Goal: Task Accomplishment & Management: Manage account settings

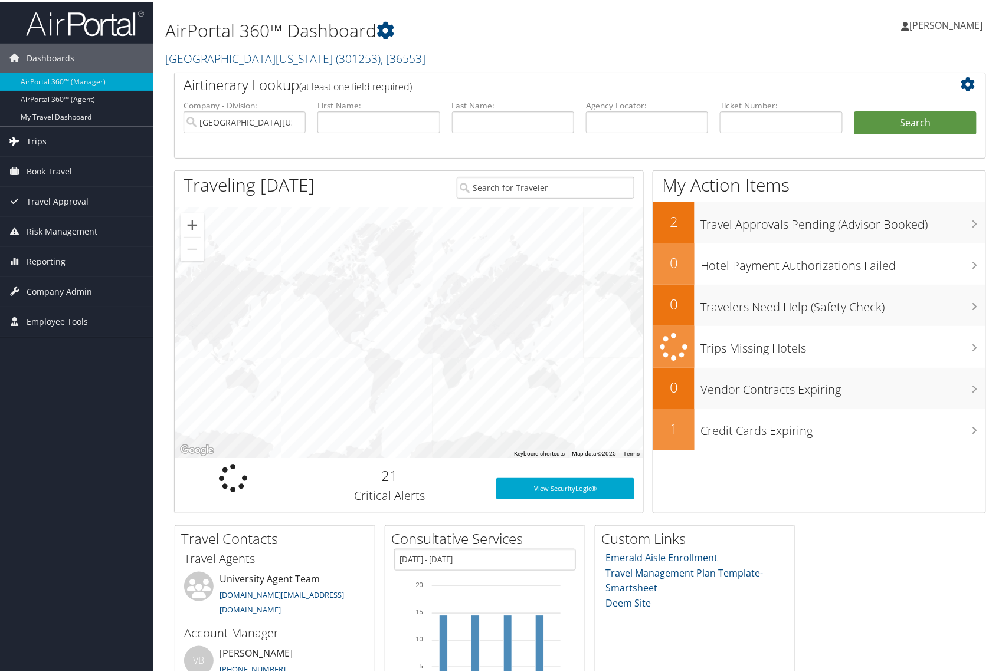
click at [41, 133] on span "Trips" at bounding box center [37, 139] width 20 height 29
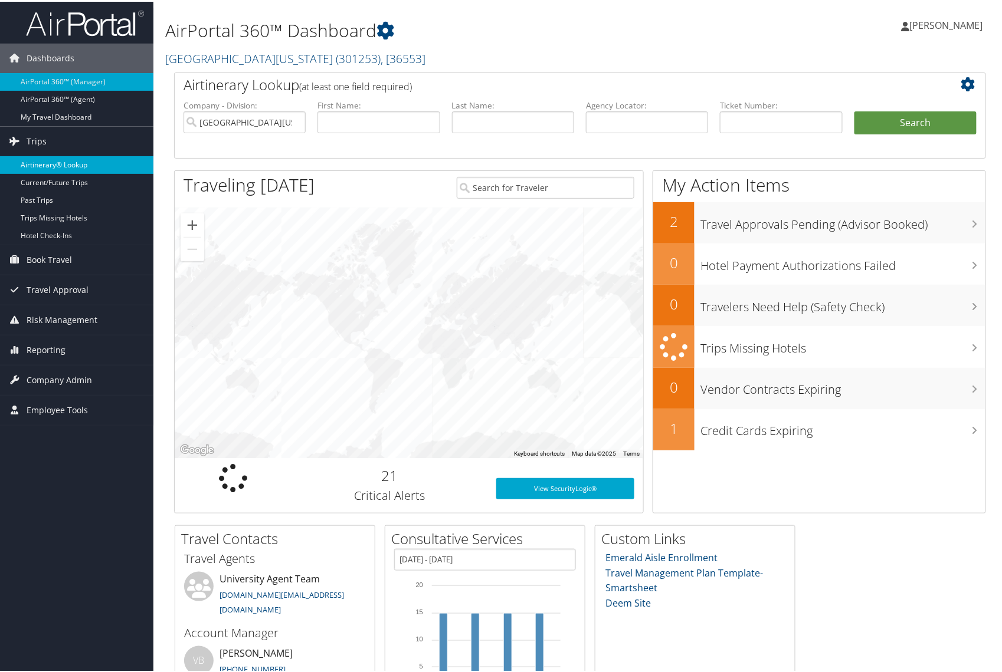
click at [58, 162] on link "Airtinerary® Lookup" at bounding box center [76, 164] width 153 height 18
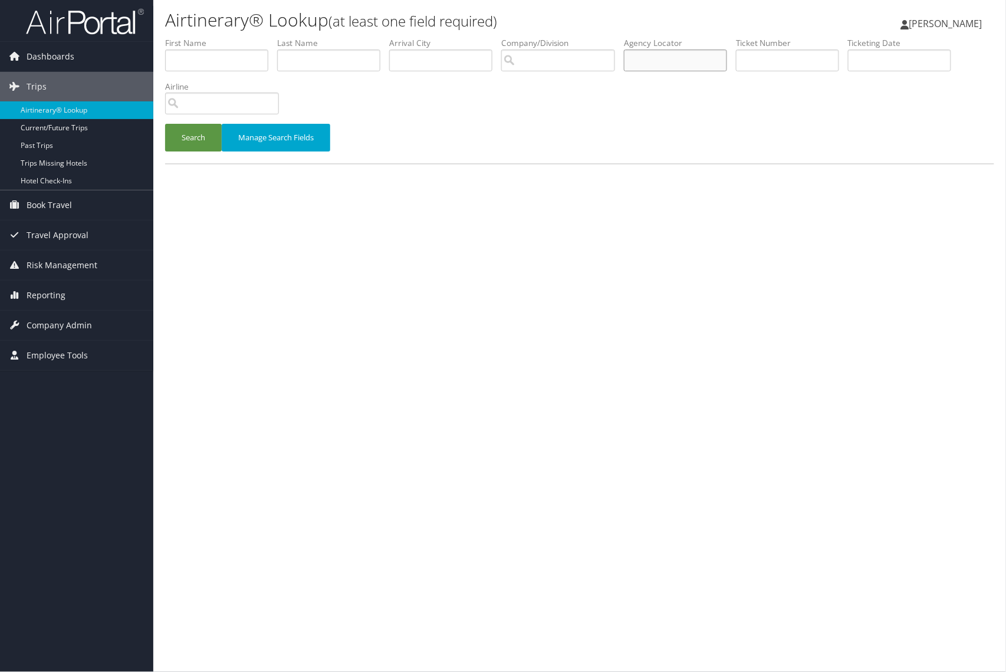
click at [661, 58] on input "text" at bounding box center [675, 61] width 103 height 22
paste input "DLZ0T8"
click at [193, 137] on button "Search" at bounding box center [193, 138] width 57 height 28
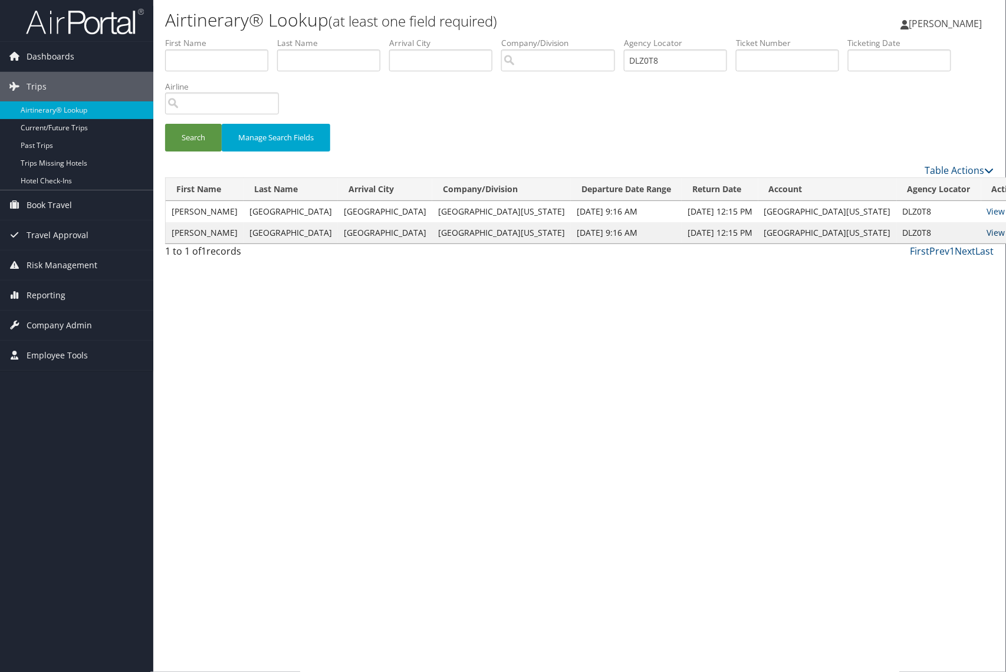
click at [987, 237] on link "View" at bounding box center [996, 232] width 18 height 11
click at [185, 135] on button "Search" at bounding box center [193, 138] width 57 height 28
click at [987, 210] on link "View" at bounding box center [996, 211] width 18 height 11
drag, startPoint x: 676, startPoint y: 62, endPoint x: 463, endPoint y: 54, distance: 213.1
click at [396, 37] on ul "First Name Last Name Departure City Arrival City Company/Division Airport/City …" at bounding box center [579, 37] width 829 height 0
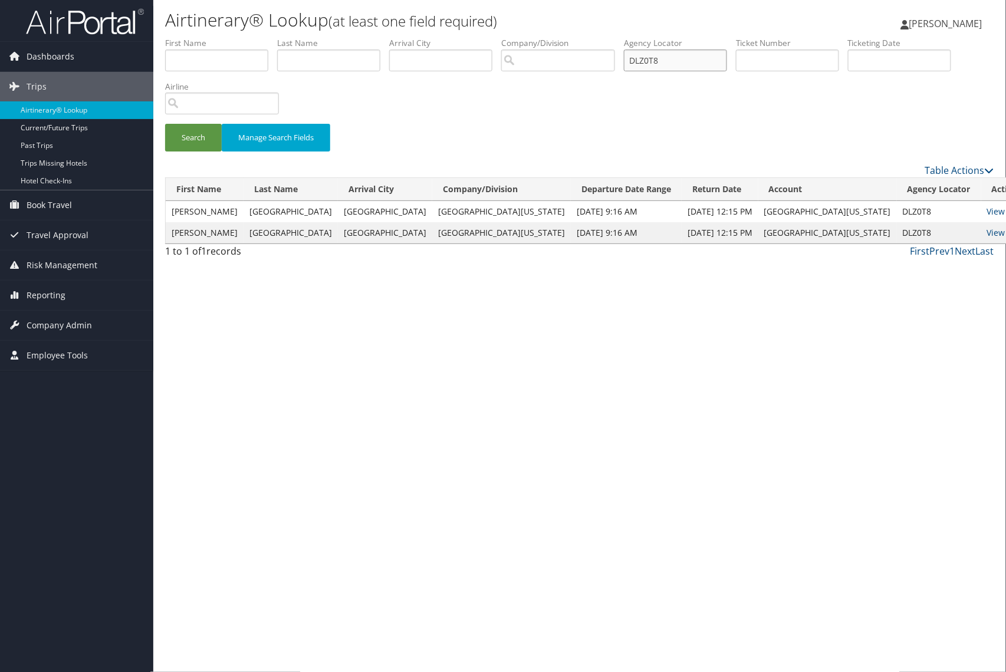
paste input "M86L4"
type input "DM86L4"
click at [195, 137] on button "Search" at bounding box center [193, 138] width 57 height 28
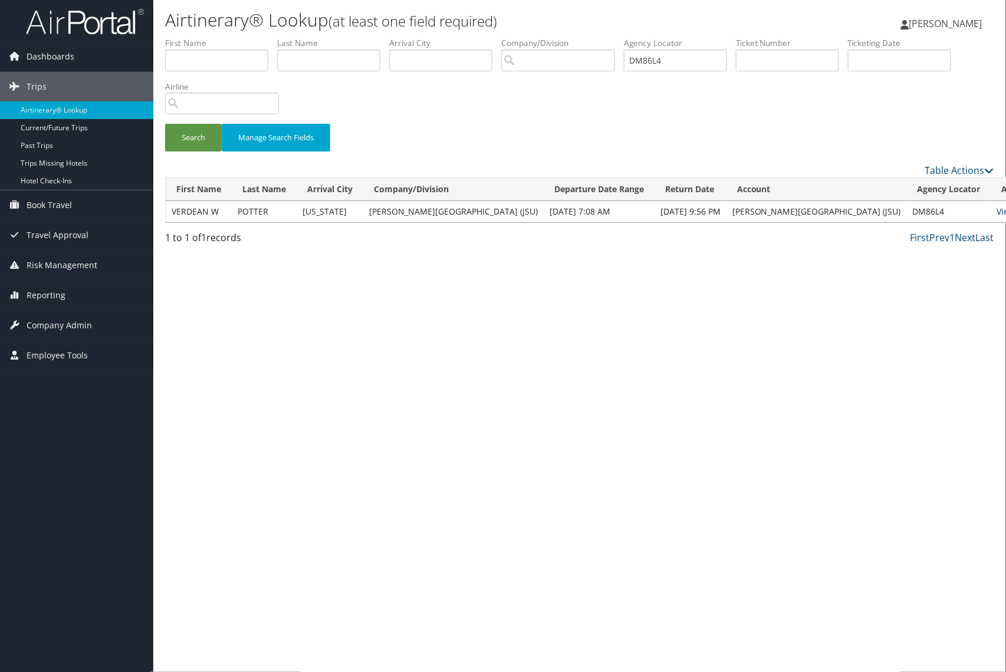
click at [998, 211] on link "View" at bounding box center [1007, 211] width 18 height 11
click at [41, 54] on span "Dashboards" at bounding box center [51, 56] width 48 height 29
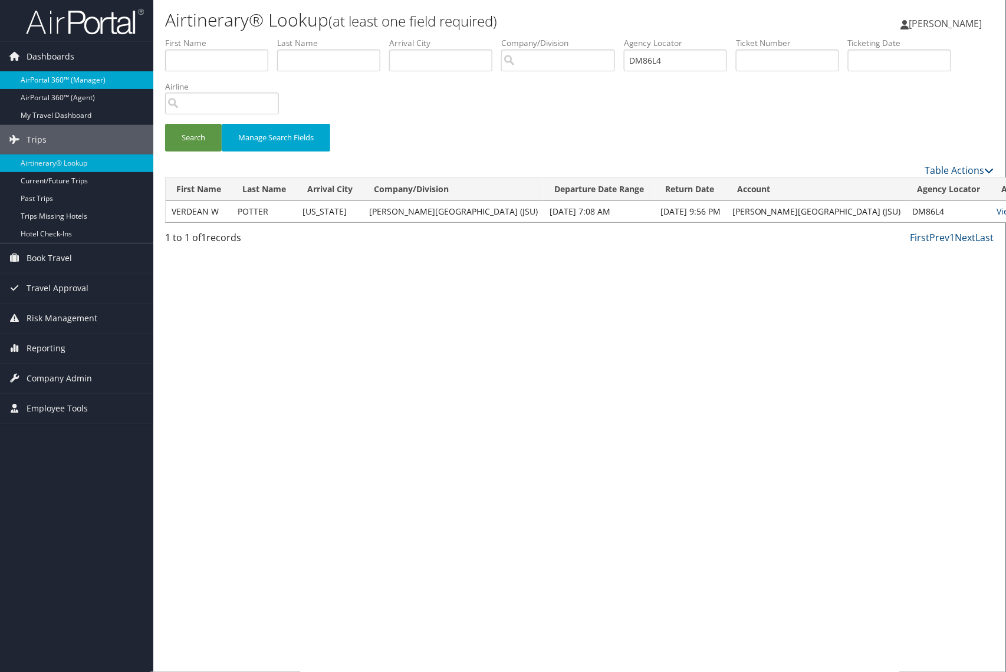
click at [64, 76] on link "AirPortal 360™ (Manager)" at bounding box center [76, 80] width 153 height 18
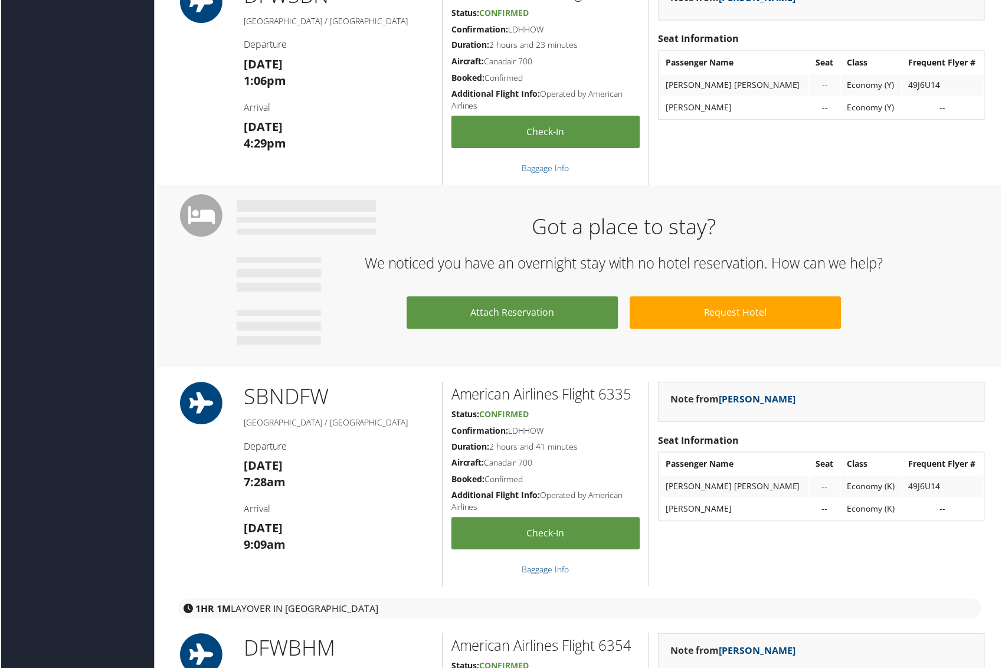
scroll to position [687, 0]
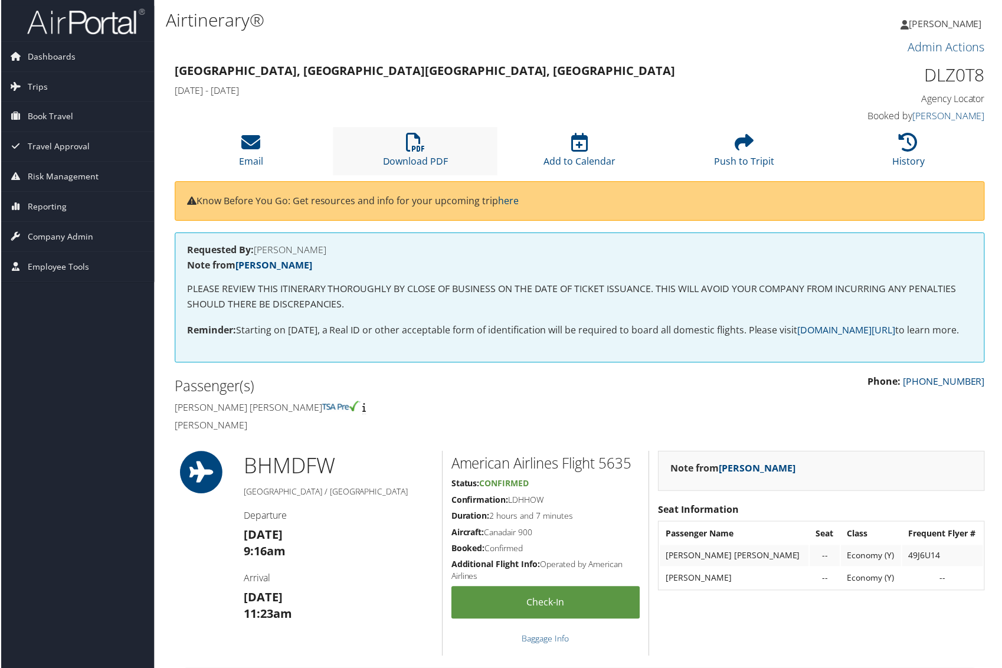
click at [420, 154] on li "Download PDF" at bounding box center [415, 151] width 165 height 48
click at [576, 153] on li "Add to Calendar" at bounding box center [579, 151] width 165 height 48
click at [409, 152] on link "Download PDF" at bounding box center [414, 154] width 65 height 28
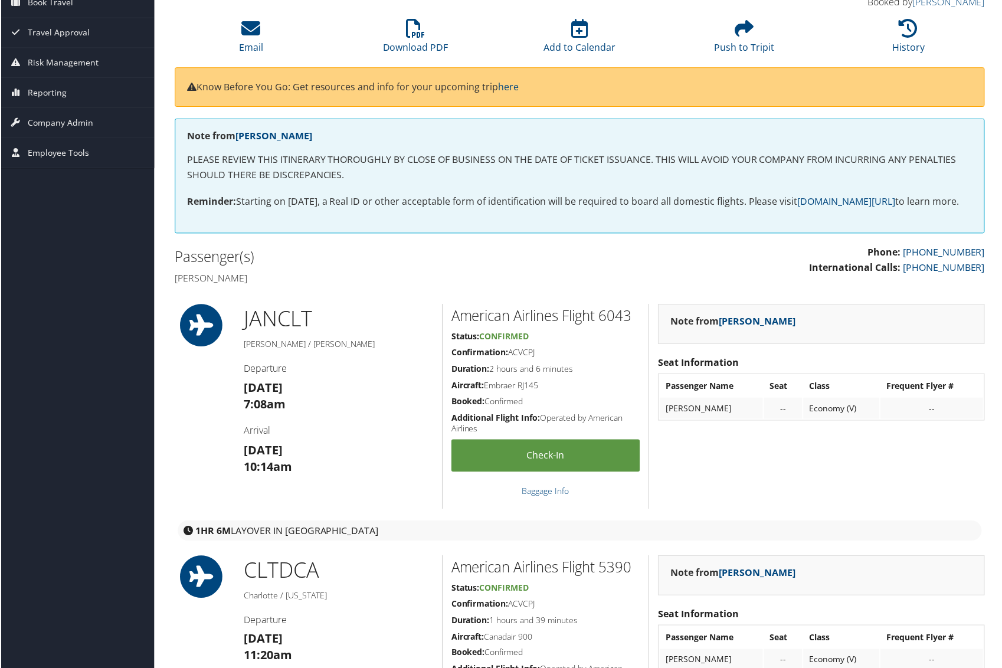
scroll to position [90, 0]
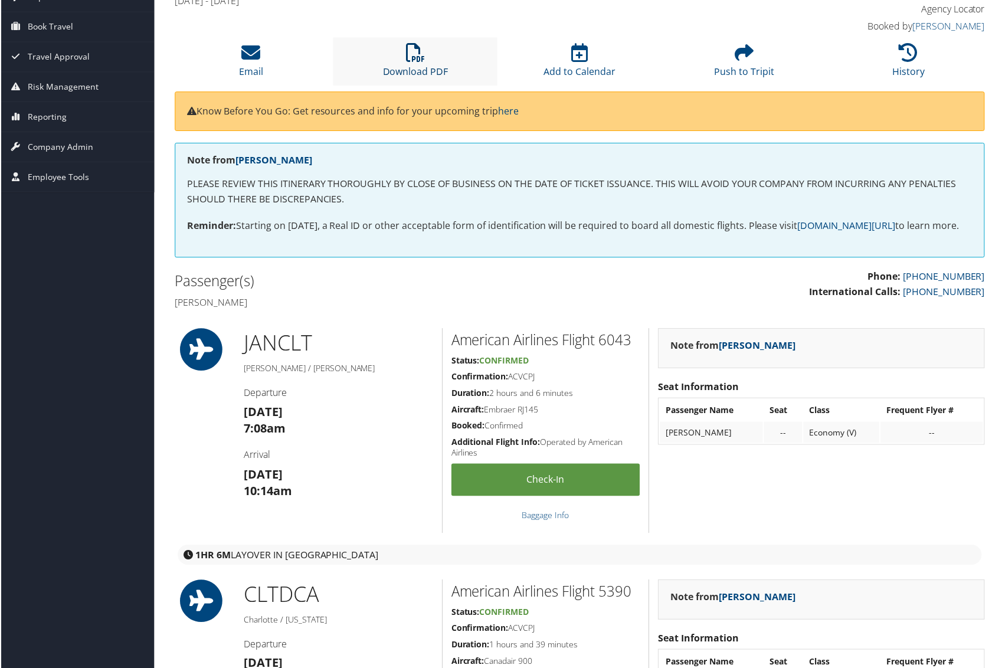
click at [402, 69] on link "Download PDF" at bounding box center [414, 64] width 65 height 28
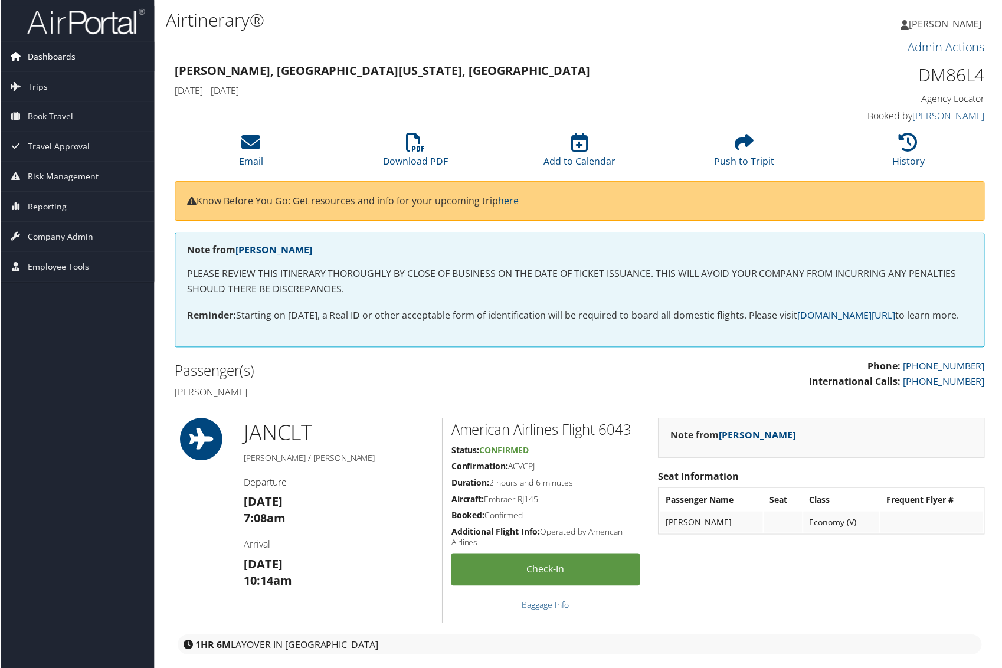
click at [48, 57] on span "Dashboards" at bounding box center [51, 56] width 48 height 29
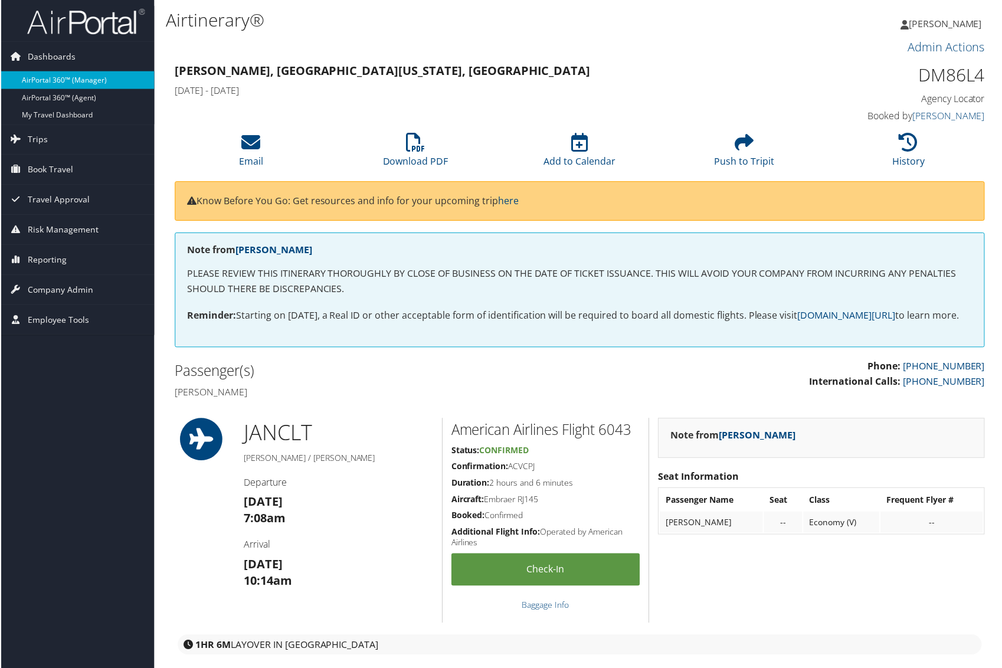
click at [60, 78] on link "AirPortal 360™ (Manager)" at bounding box center [76, 80] width 153 height 18
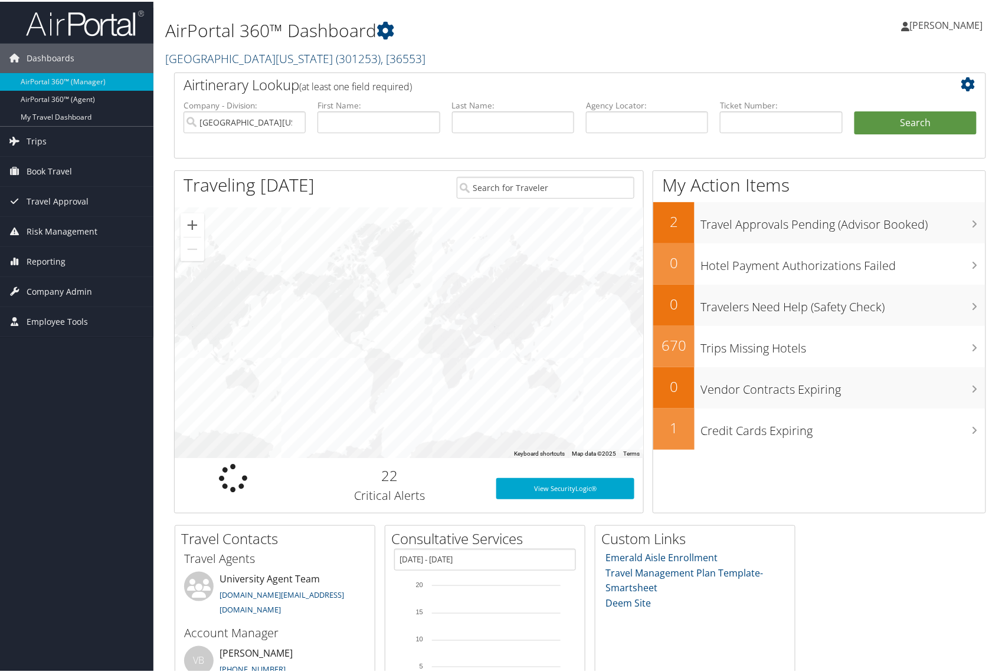
click at [336, 55] on span "( 301253 )" at bounding box center [358, 57] width 45 height 16
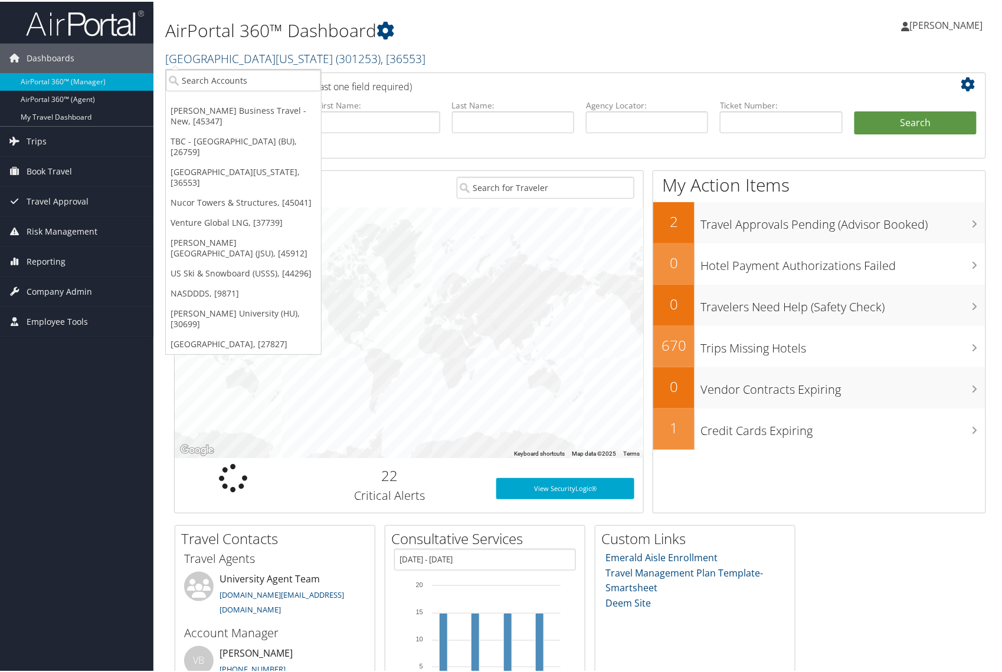
click at [227, 54] on link "[GEOGRAPHIC_DATA][US_STATE] ( 301253 ) , [ 36553 ]" at bounding box center [295, 57] width 260 height 16
click at [234, 78] on input "search" at bounding box center [243, 79] width 155 height 22
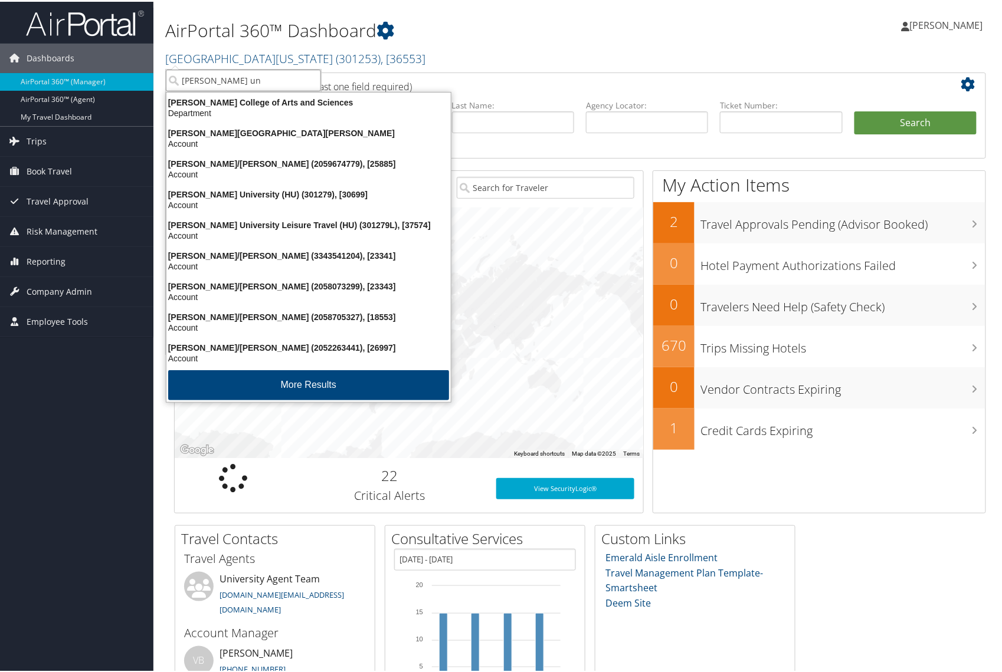
type input "[PERSON_NAME]"
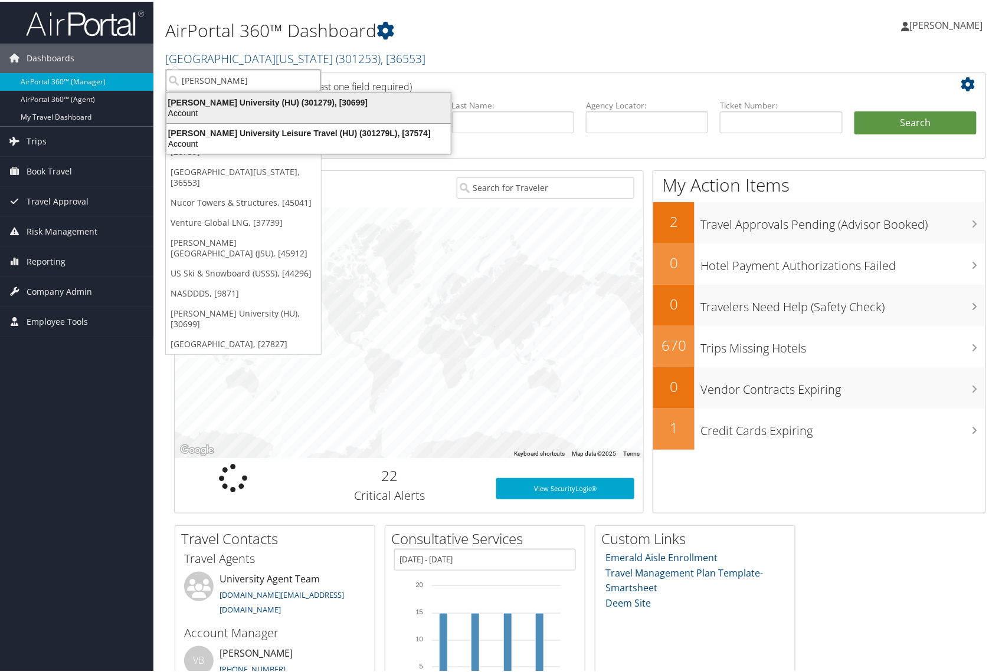
click at [251, 100] on div "Howard University (HU) (301279), [30699]" at bounding box center [308, 101] width 298 height 11
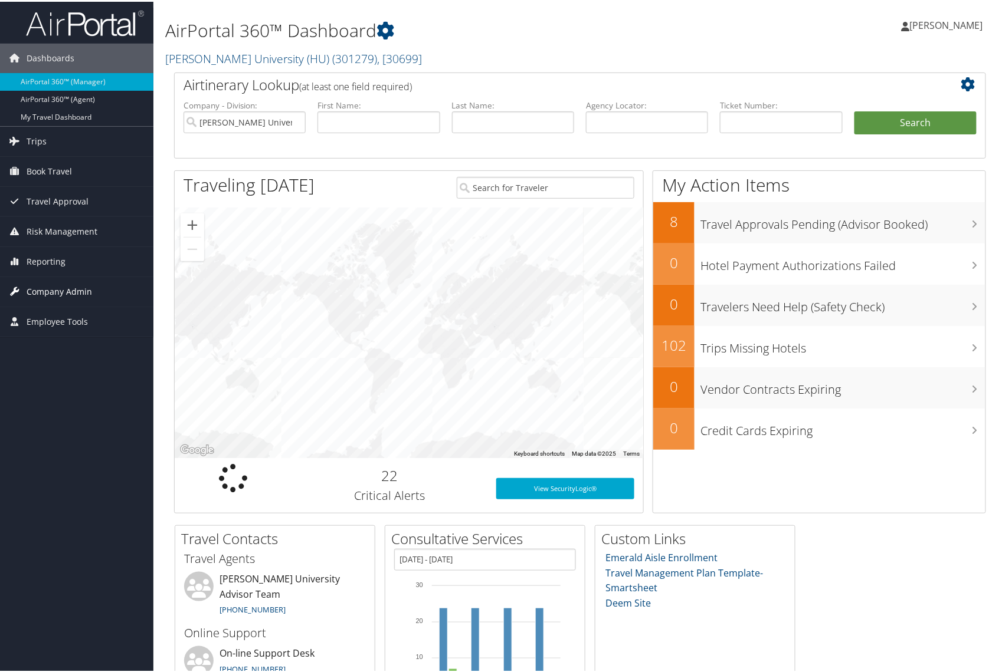
click at [31, 288] on span "Company Admin" at bounding box center [59, 289] width 65 height 29
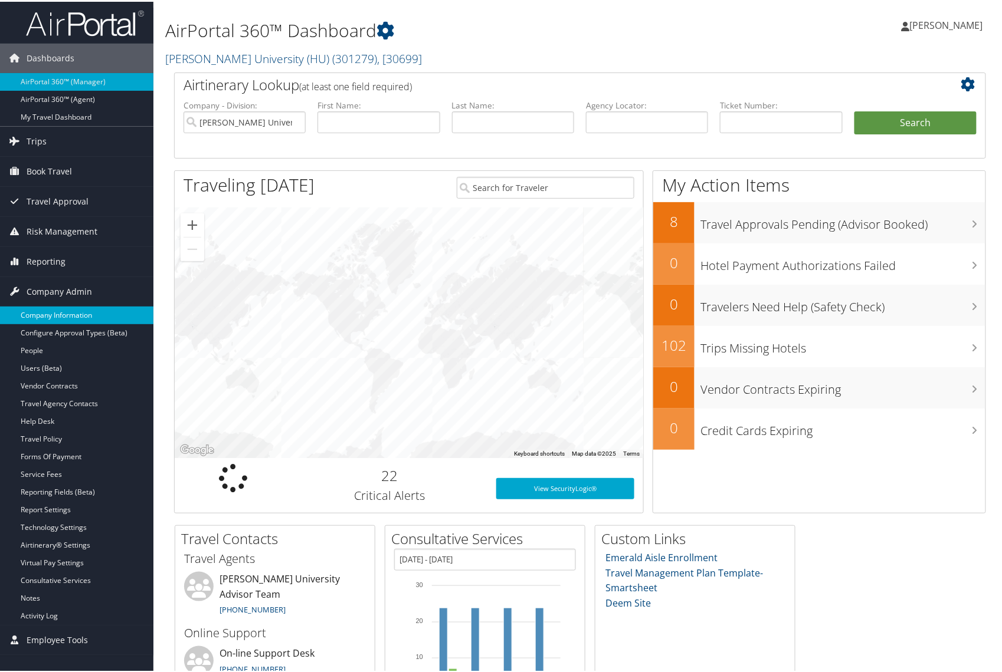
click at [71, 314] on link "Company Information" at bounding box center [76, 314] width 153 height 18
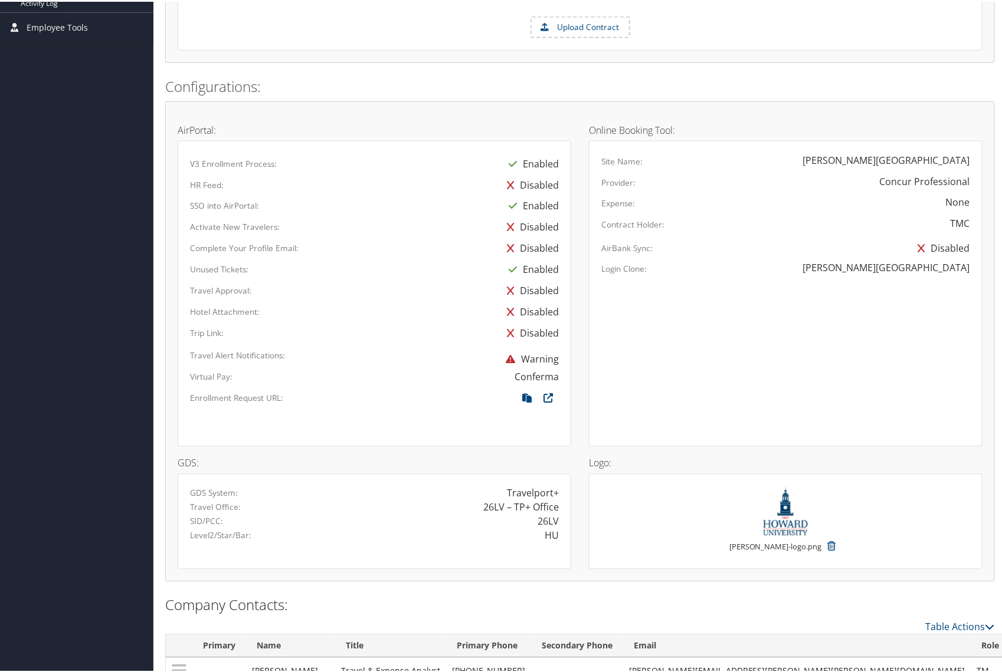
scroll to position [708, 0]
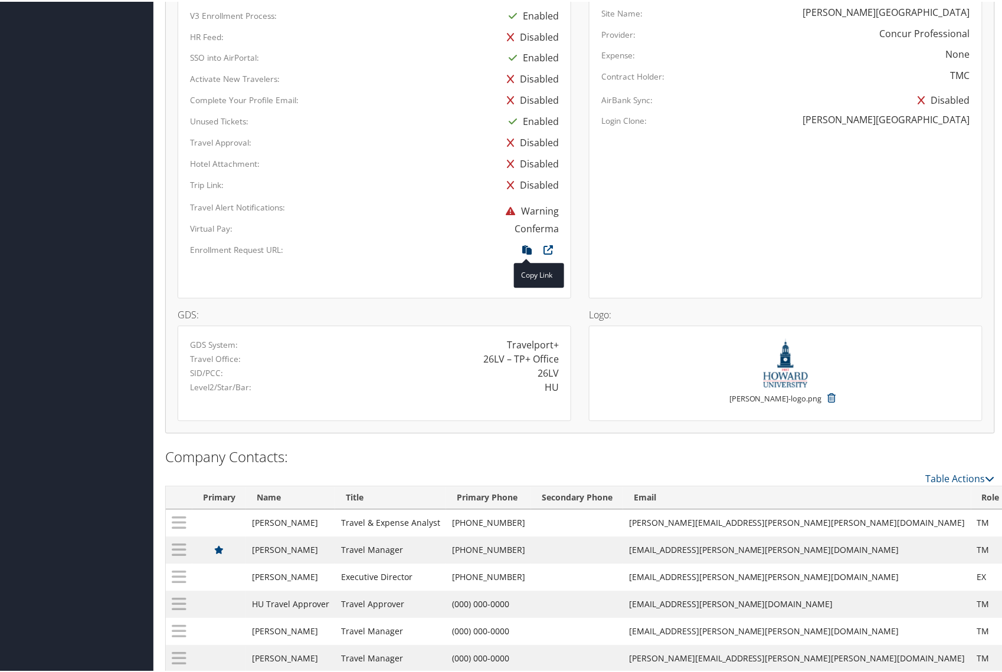
click at [526, 250] on icon at bounding box center [526, 251] width 21 height 15
click at [530, 255] on span at bounding box center [526, 248] width 21 height 13
click at [467, 247] on div at bounding box center [455, 251] width 208 height 18
click at [546, 249] on icon at bounding box center [547, 251] width 21 height 15
drag, startPoint x: 523, startPoint y: 251, endPoint x: 475, endPoint y: 250, distance: 47.2
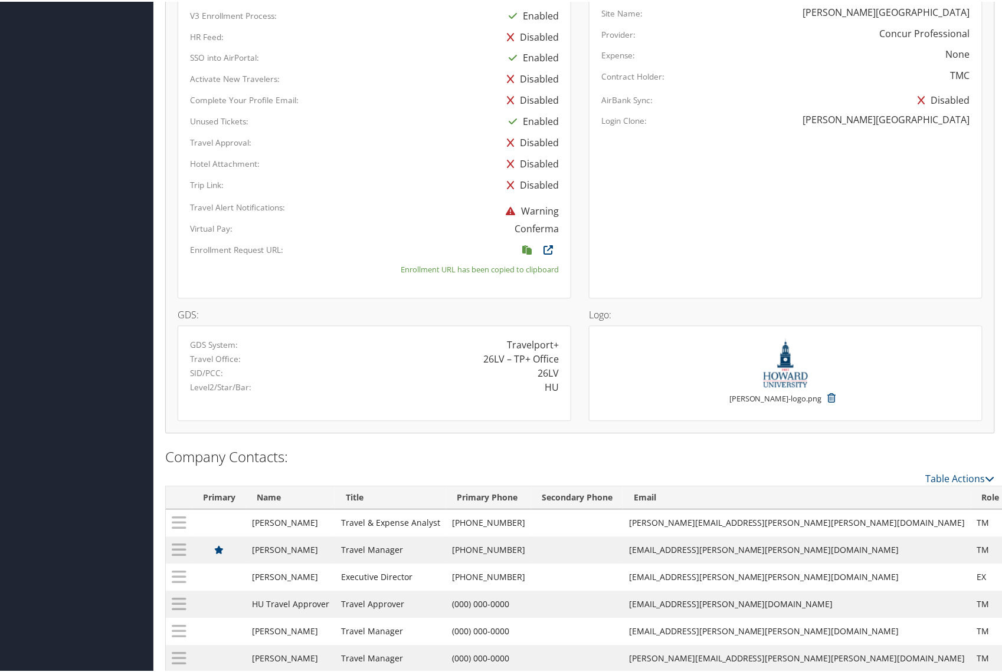
click at [475, 250] on div at bounding box center [455, 251] width 208 height 18
click at [524, 251] on icon at bounding box center [526, 251] width 21 height 15
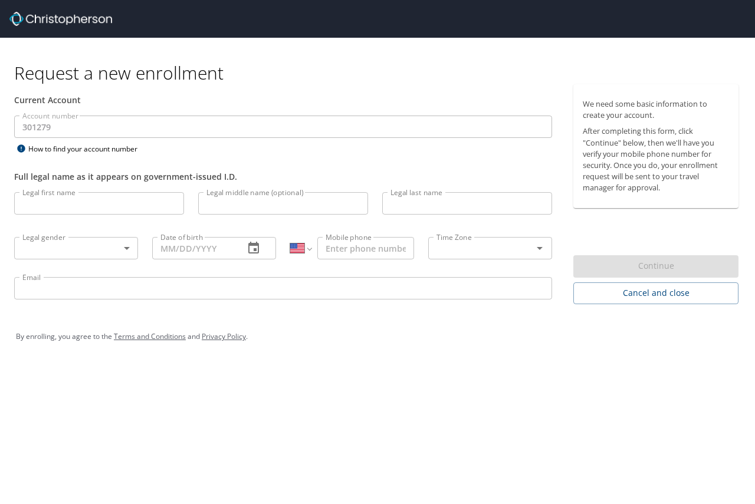
select select "US"
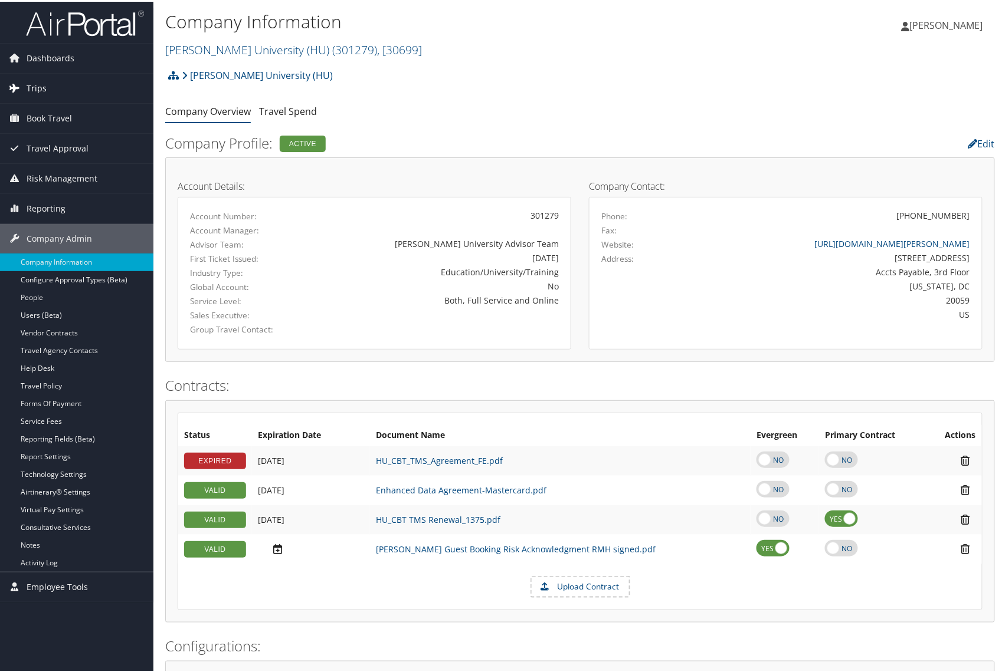
click at [41, 81] on span "Trips" at bounding box center [37, 86] width 20 height 29
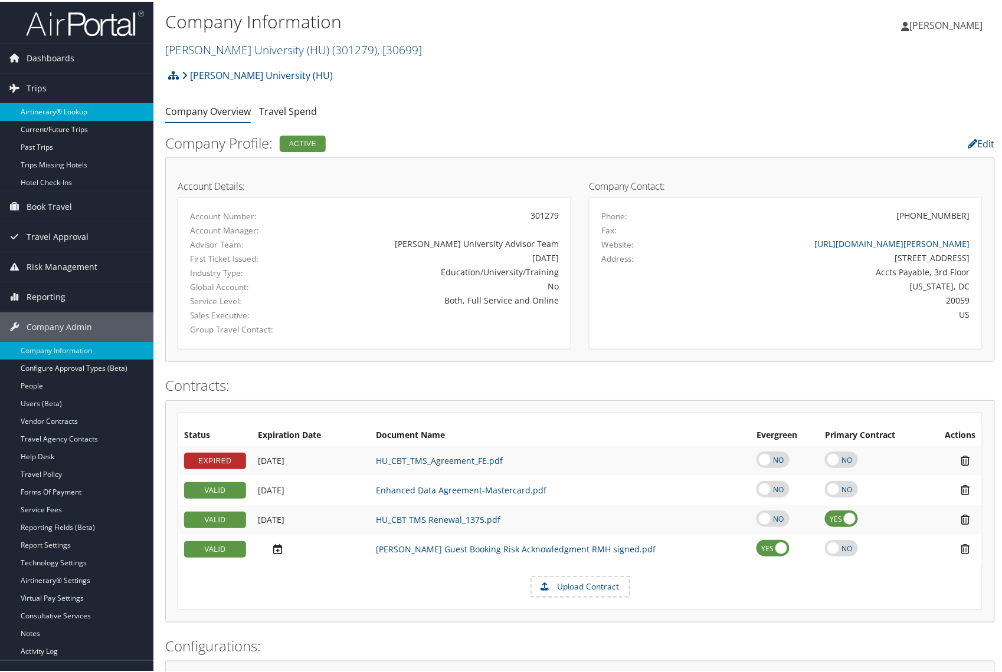
click at [66, 105] on link "Airtinerary® Lookup" at bounding box center [76, 110] width 153 height 18
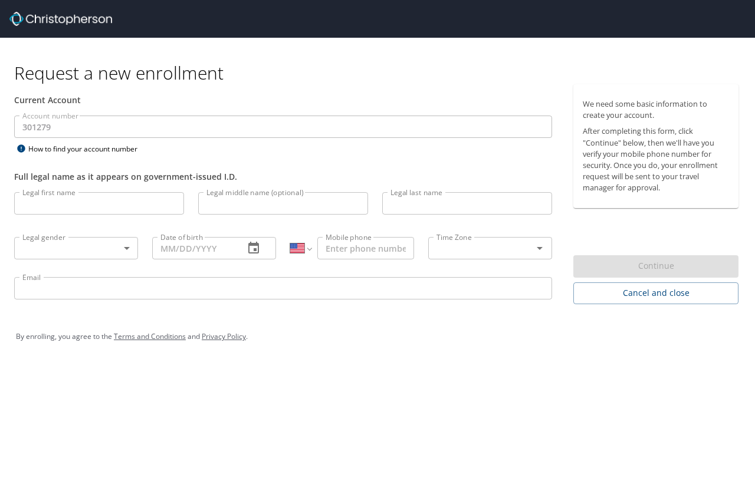
select select "US"
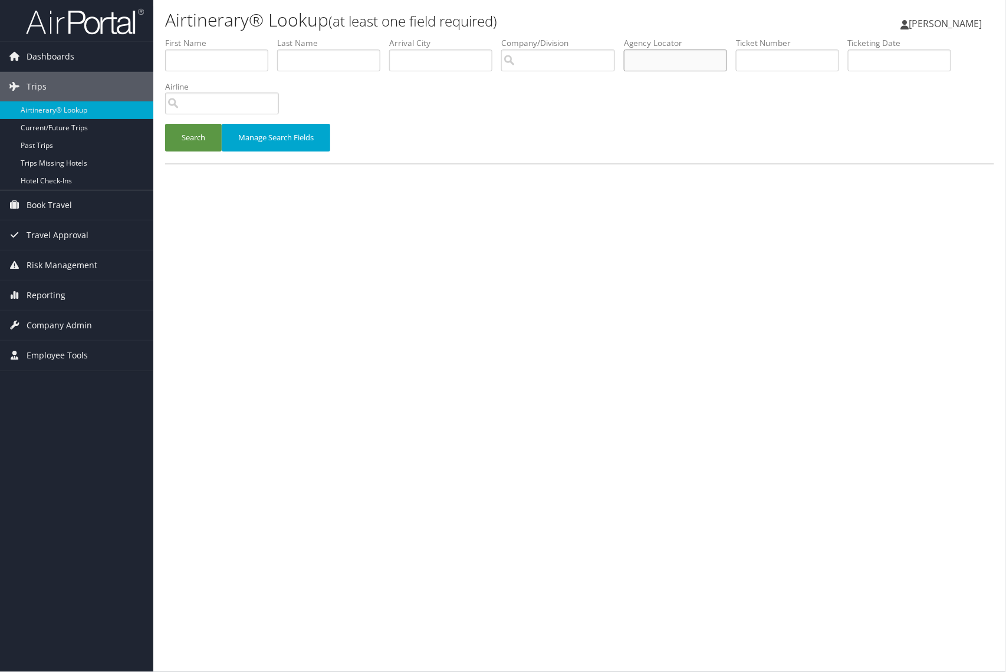
click at [668, 59] on input "text" at bounding box center [675, 61] width 103 height 22
paste input "D7S112"
type input "D7S112"
click at [185, 132] on button "Search" at bounding box center [193, 138] width 57 height 28
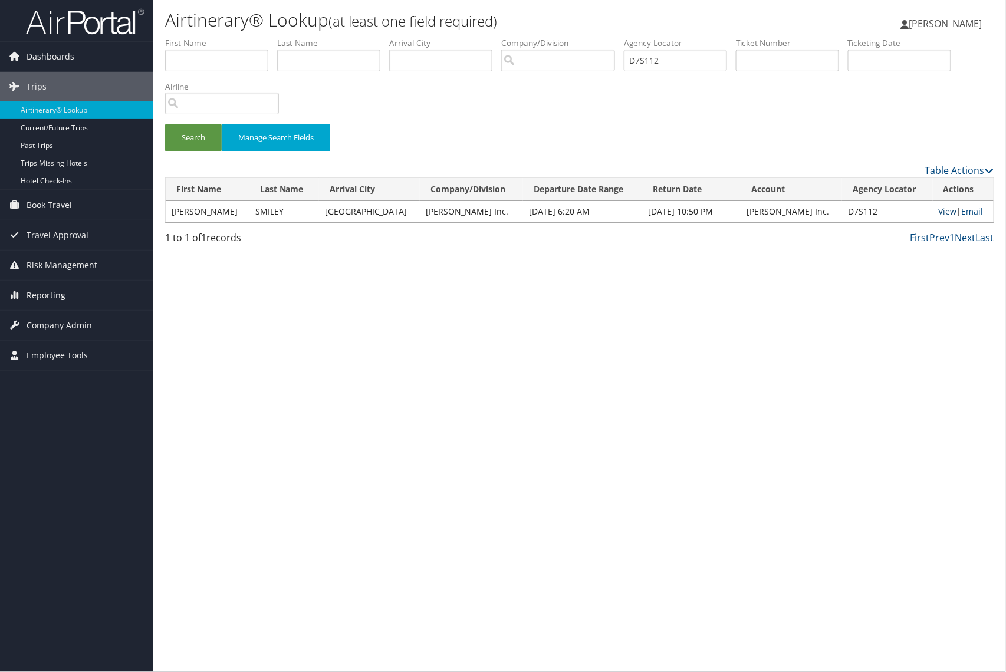
click at [939, 213] on link "View" at bounding box center [948, 211] width 18 height 11
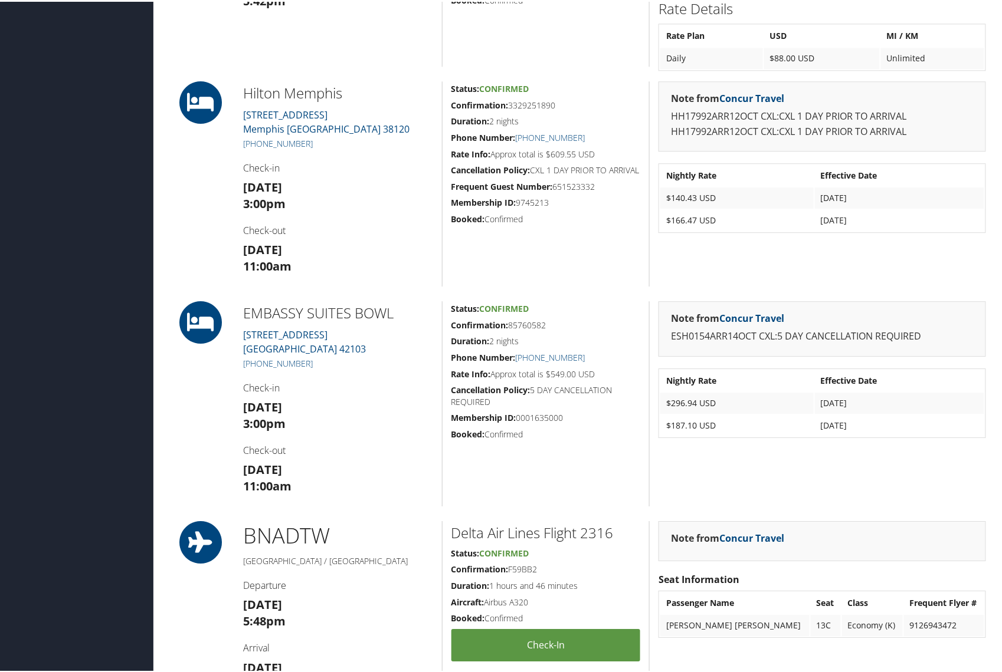
scroll to position [1022, 0]
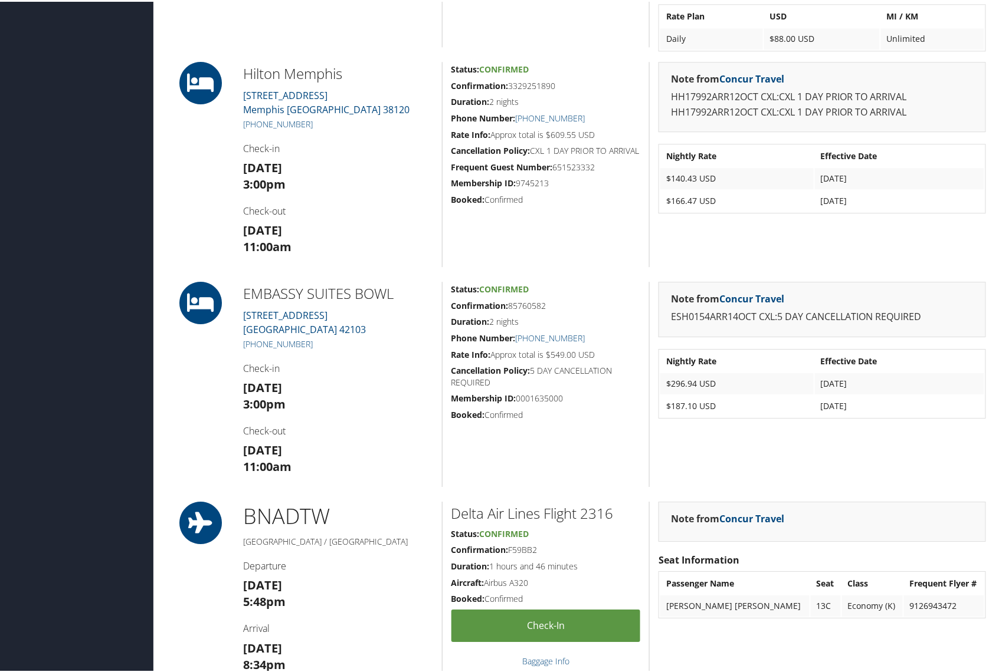
drag, startPoint x: 569, startPoint y: 411, endPoint x: 513, endPoint y: 404, distance: 56.4
click at [513, 404] on div "Status: Confirmed Confirmation: 85760582 Duration: 2 nights Phone Number: [PHON…" at bounding box center [546, 382] width 208 height 205
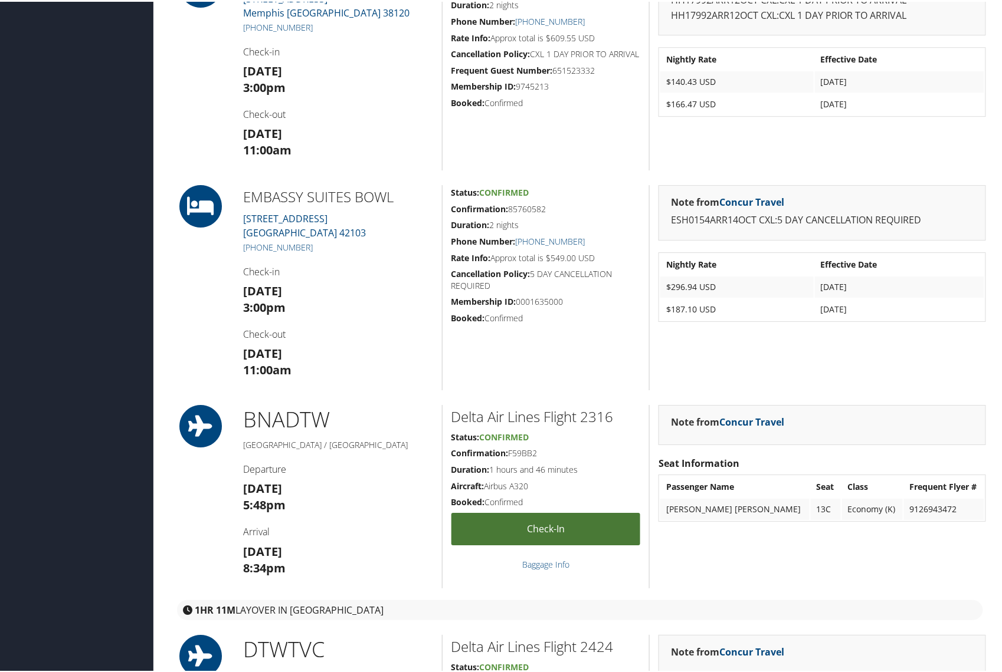
scroll to position [1101, 0]
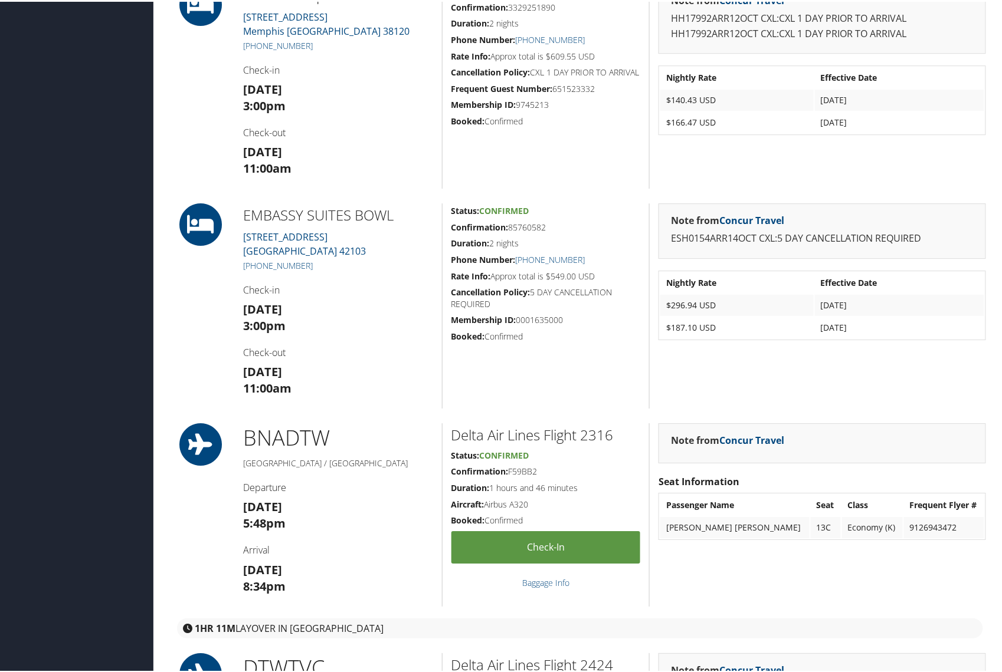
click at [532, 341] on h5 "Booked: Confirmed" at bounding box center [545, 335] width 189 height 12
